Goal: Navigation & Orientation: Find specific page/section

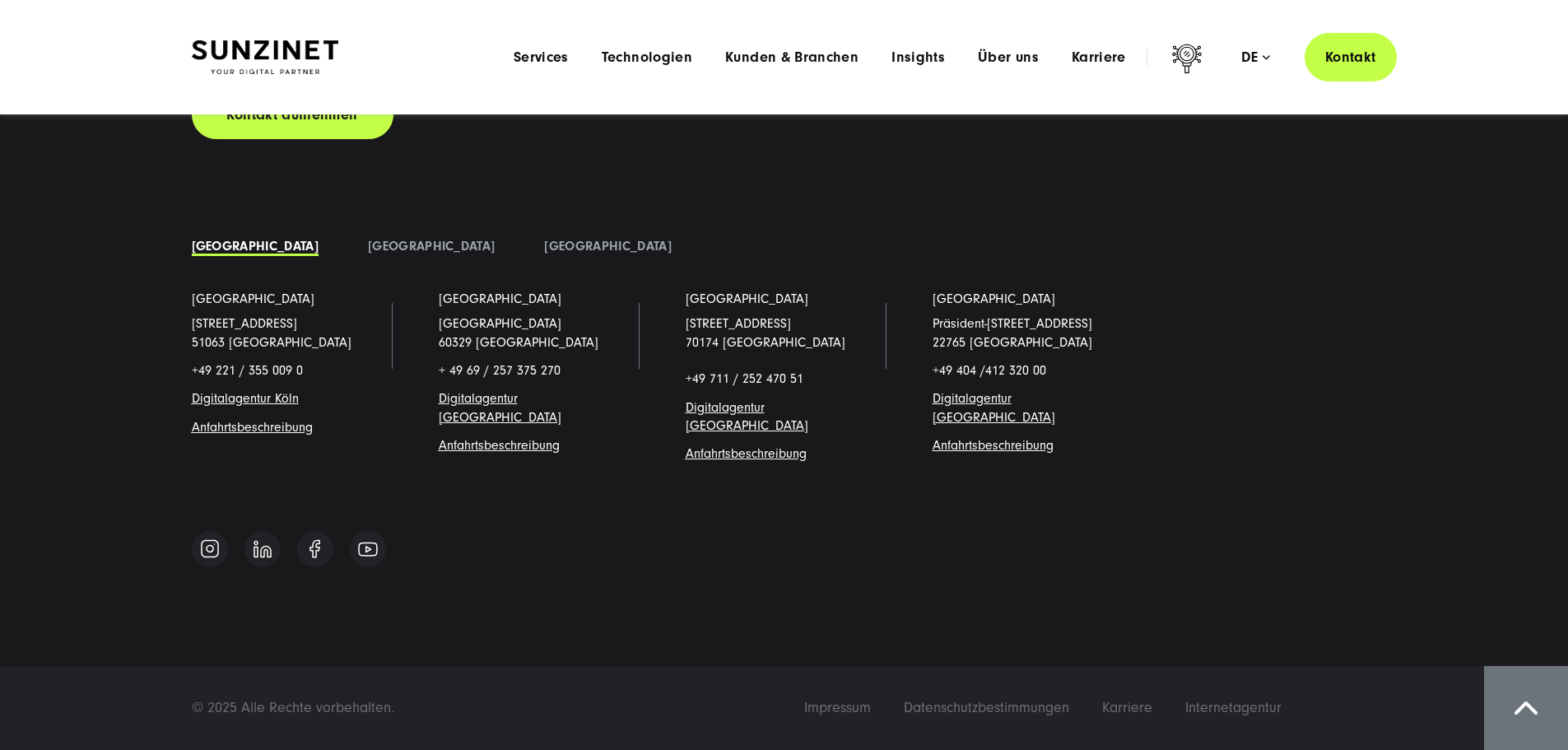
scroll to position [13780, 0]
click at [1077, 66] on div "Menu Services Menu Full Service Digitalagentur Wir lösen komplexe Herausforderu…" at bounding box center [946, 57] width 899 height 48
click at [1077, 54] on span "Karriere" at bounding box center [1098, 57] width 54 height 16
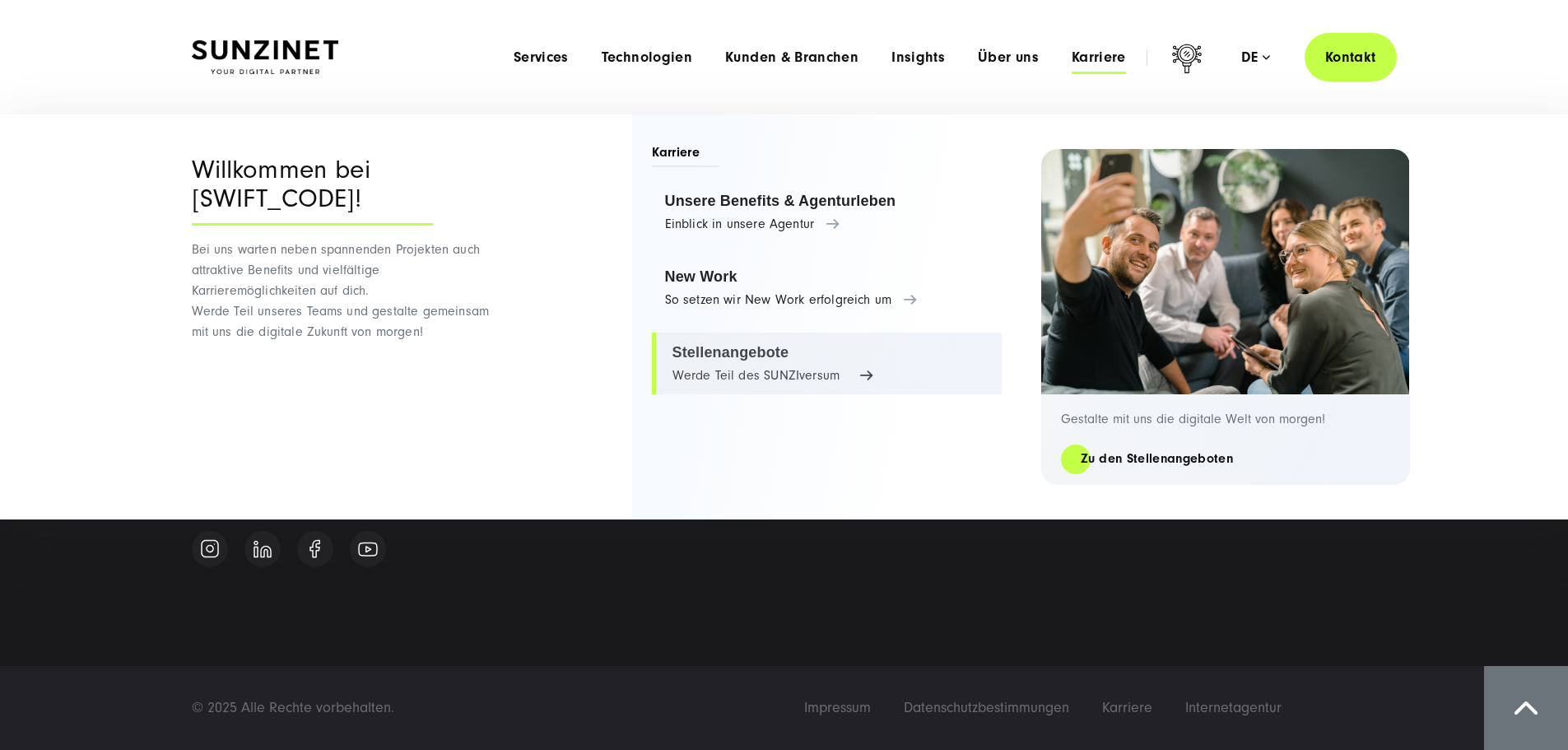
click at [759, 359] on link "Stellenangebote Werde Teil des SUNZIversum" at bounding box center [826, 363] width 349 height 63
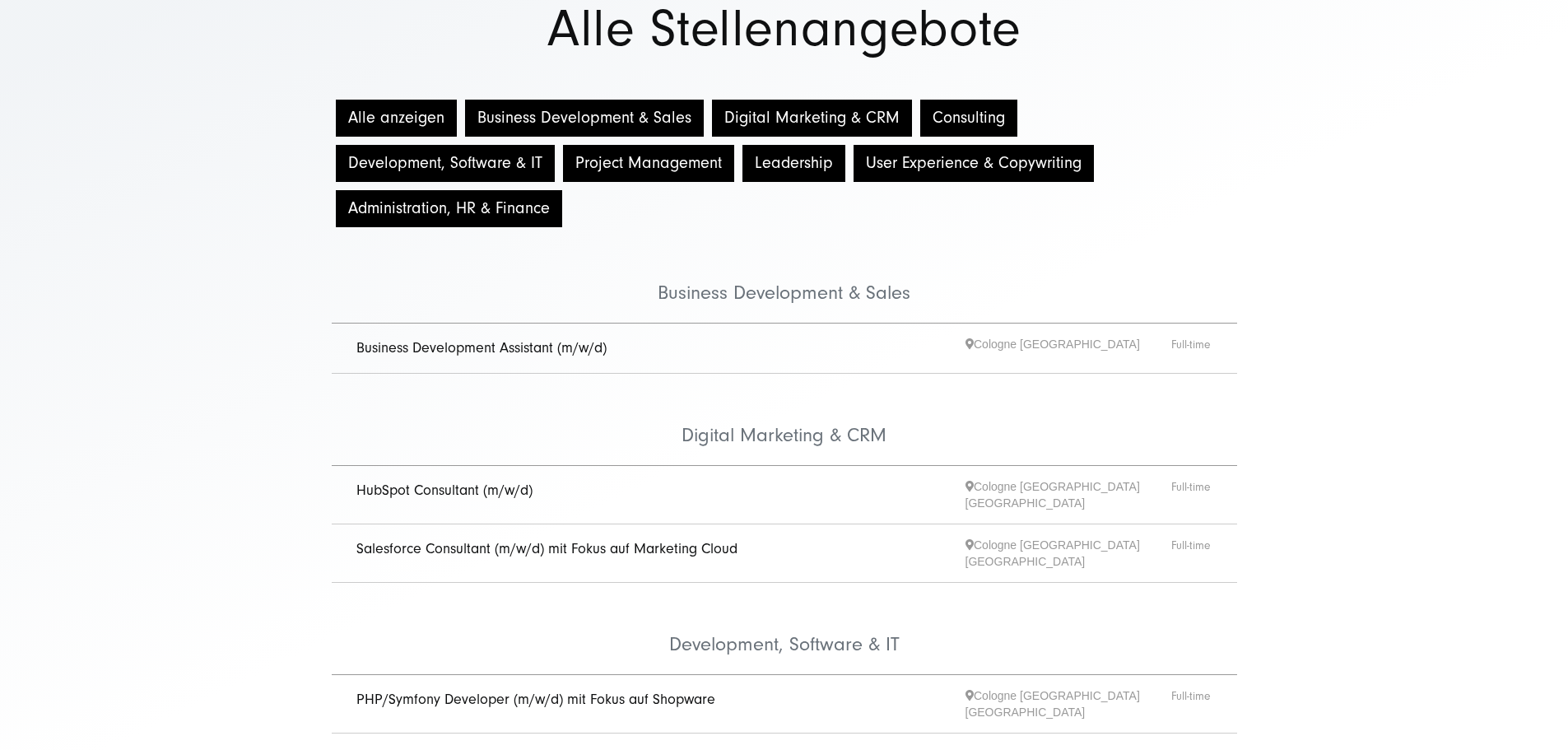
scroll to position [165, 0]
